Goal: Information Seeking & Learning: Find specific fact

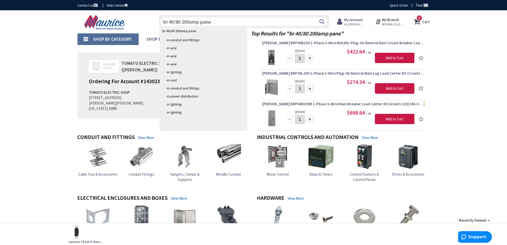
type input "br 40/80 200amp panel"
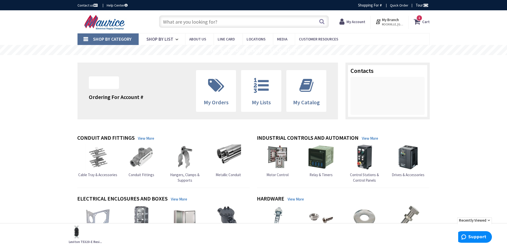
paste input "ARLINGTON GB5 White Intersystem Zinc Grounding Bridge Plastic Cover 4-1/2"
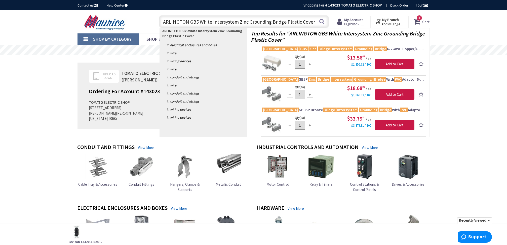
type input "ARLINGTON GB5 White Intersystem Zinc Grounding Bridge Plastic Cover"
